Goal: Information Seeking & Learning: Learn about a topic

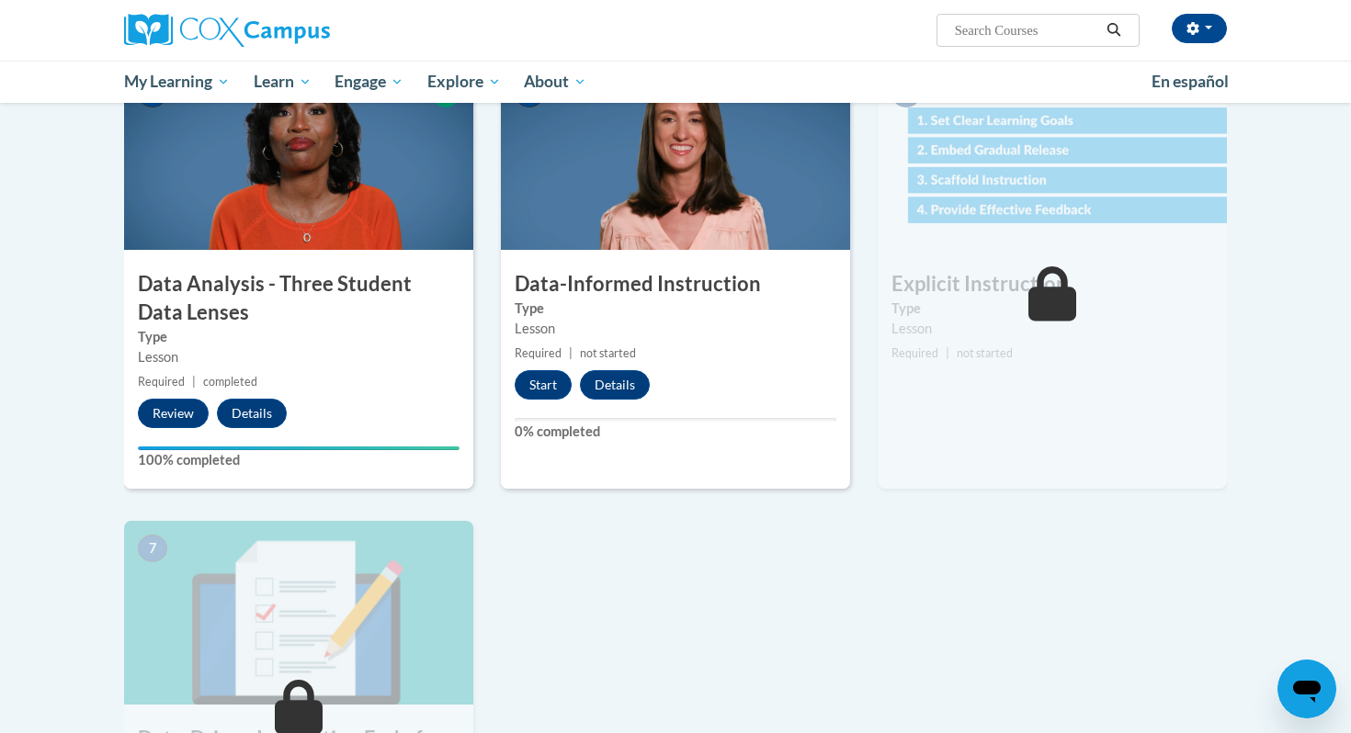
scroll to position [946, 0]
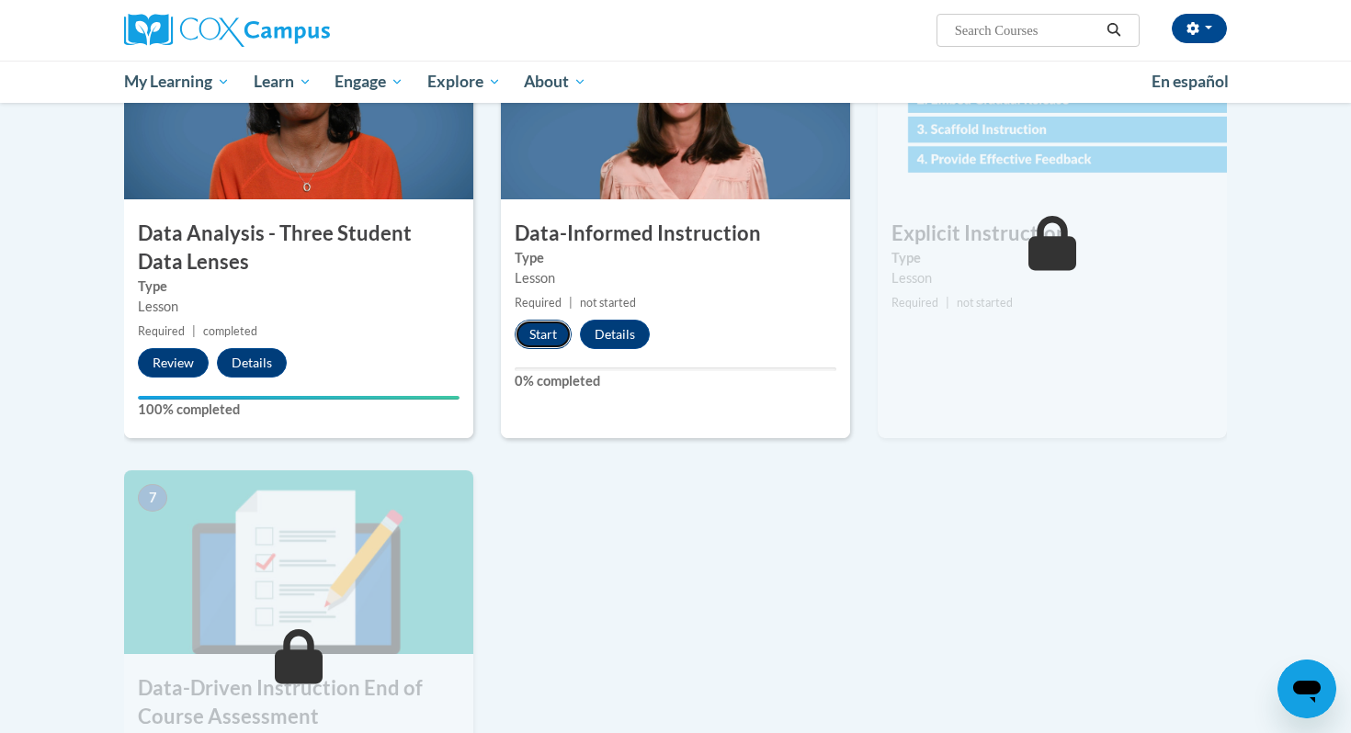
click at [550, 343] on button "Start" at bounding box center [542, 334] width 57 height 29
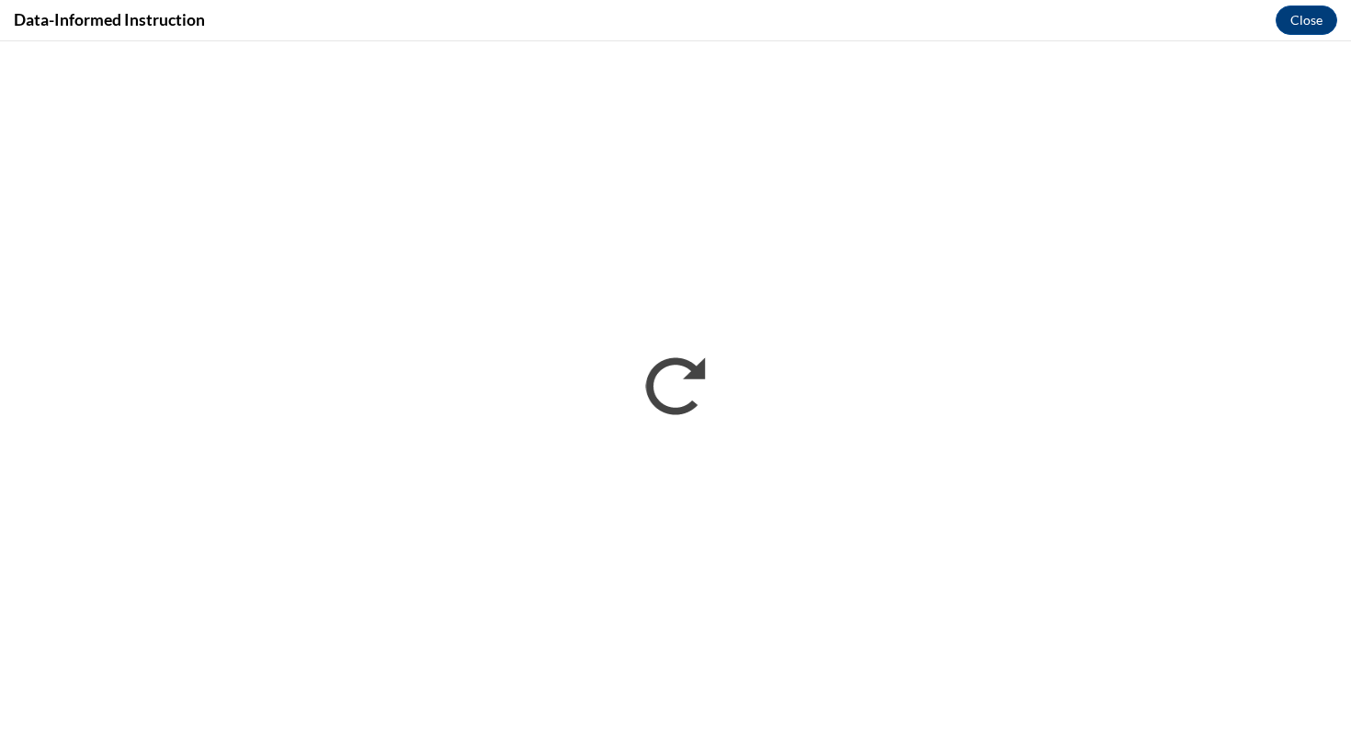
scroll to position [0, 0]
